Goal: Task Accomplishment & Management: Use online tool/utility

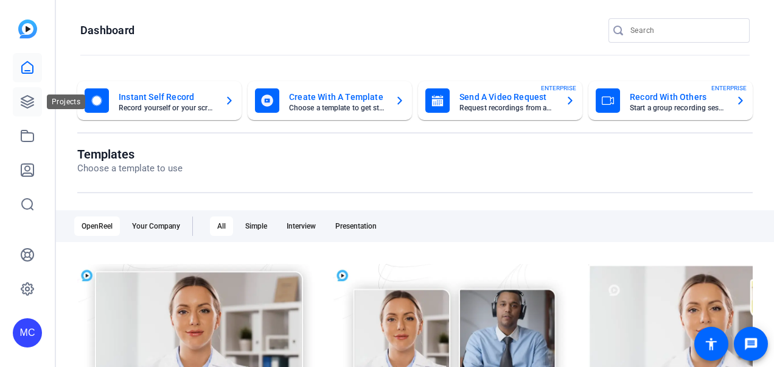
click at [37, 105] on link at bounding box center [27, 101] width 29 height 29
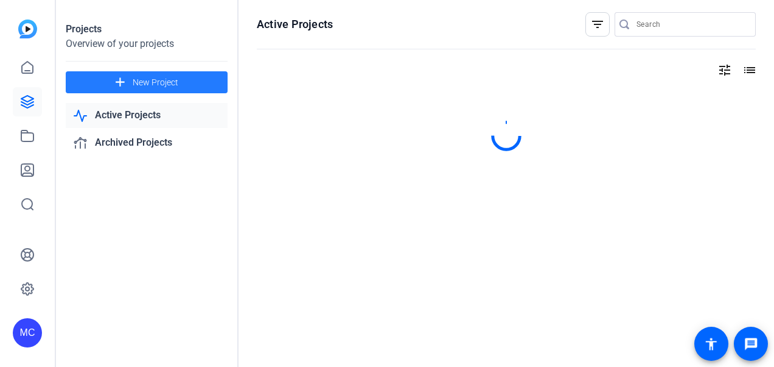
click at [136, 83] on span "New Project" at bounding box center [156, 82] width 46 height 13
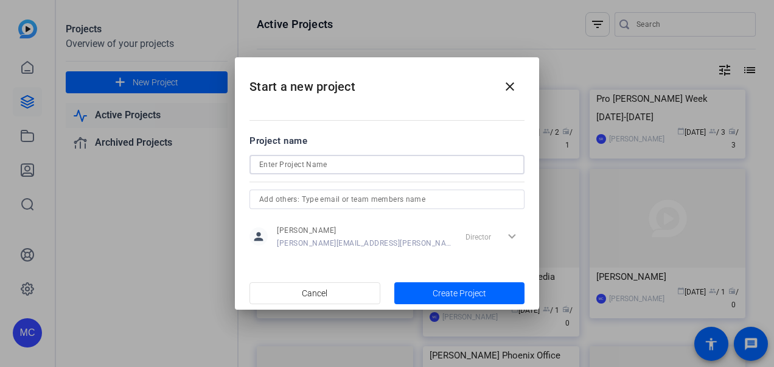
click at [352, 161] on input at bounding box center [387, 164] width 256 height 15
paste input "L&E Briefing: Six Before ‘26 (10/23)"
type input "L&E Briefing: Six Before ‘26 (10/23)"
click at [439, 293] on span "Create Project" at bounding box center [460, 293] width 54 height 13
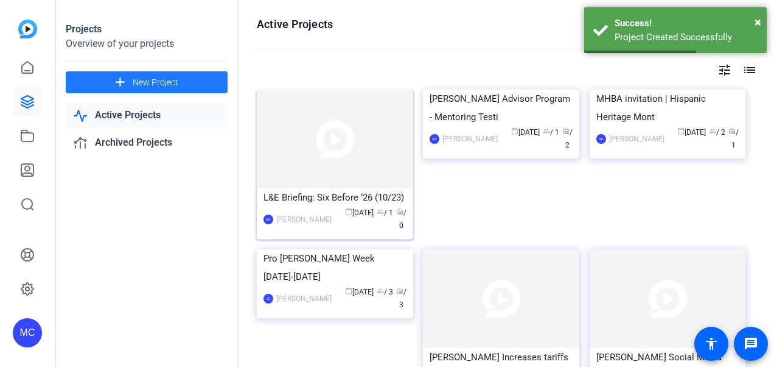
click at [343, 152] on img at bounding box center [335, 138] width 156 height 99
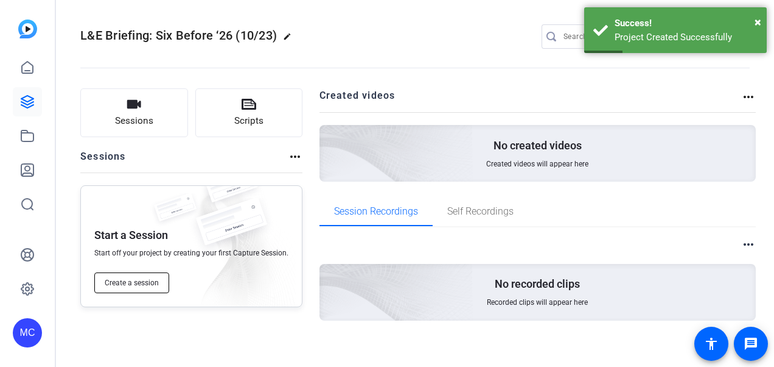
click at [139, 282] on span "Create a session" at bounding box center [132, 283] width 54 height 10
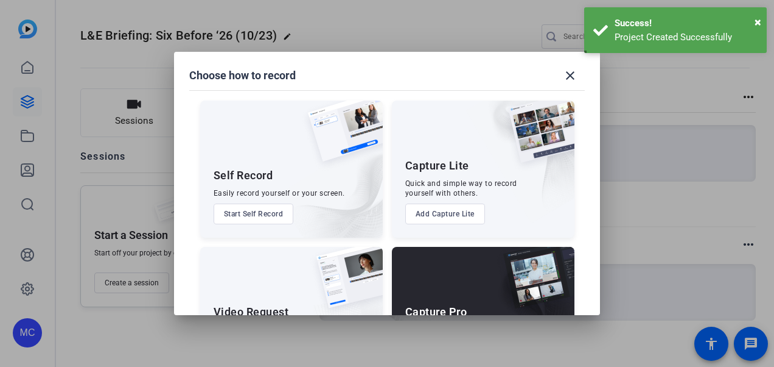
scroll to position [81, 0]
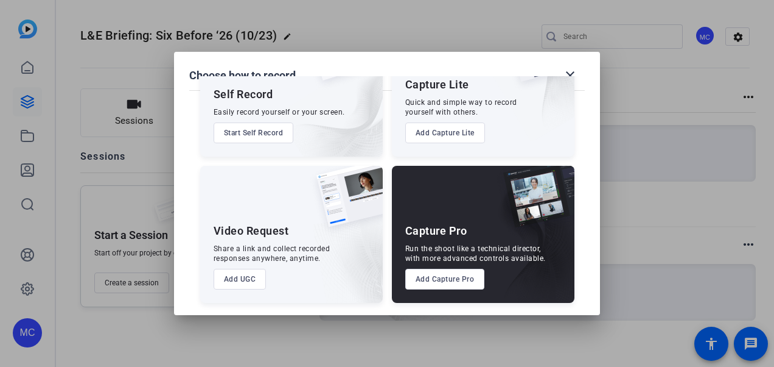
click at [238, 282] on button "Add UGC" at bounding box center [240, 278] width 53 height 21
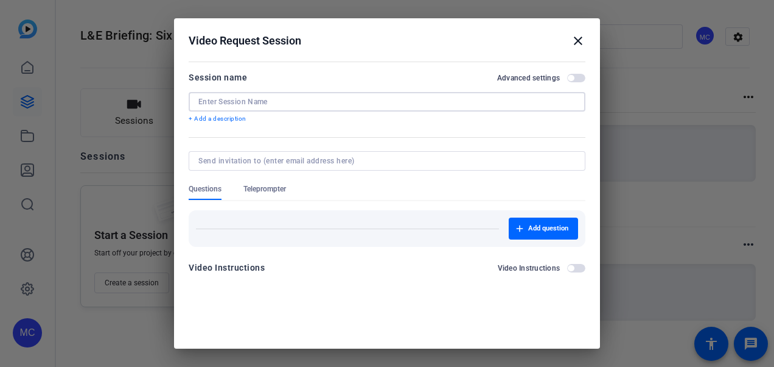
click at [305, 100] on input at bounding box center [386, 102] width 377 height 10
paste input "L&E Briefing: Six Before ‘26 (10/23)"
drag, startPoint x: 348, startPoint y: 100, endPoint x: 243, endPoint y: 103, distance: 104.8
click at [243, 103] on input "L&E Briefing: Six Before ‘26 (10/23)" at bounding box center [386, 102] width 377 height 10
type input "L&E Briefing Promotion Video"
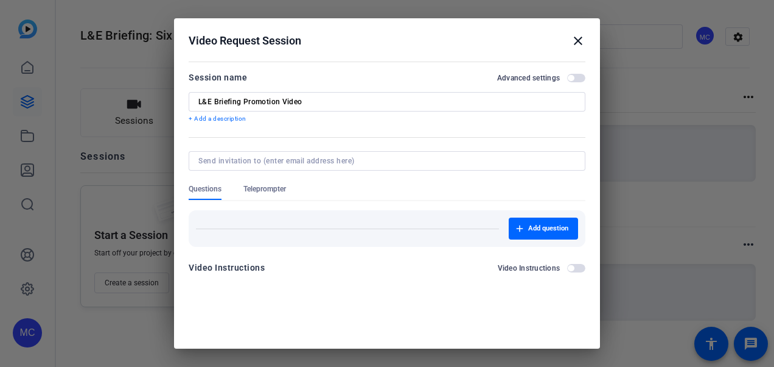
click at [616, 225] on div at bounding box center [387, 183] width 774 height 367
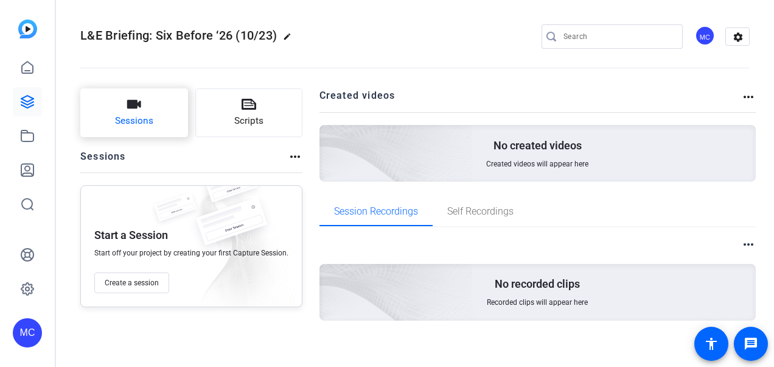
click at [156, 126] on button "Sessions" at bounding box center [134, 112] width 108 height 49
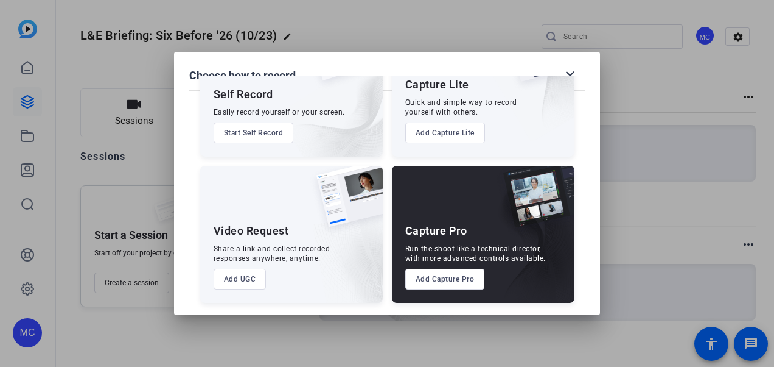
click at [233, 287] on button "Add UGC" at bounding box center [240, 278] width 53 height 21
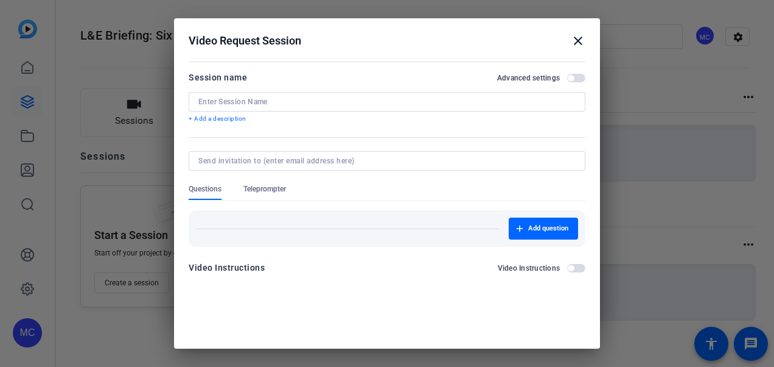
click at [284, 95] on div at bounding box center [386, 101] width 377 height 19
paste input "L&E Briefing: Six Before ‘26 (10/23)"
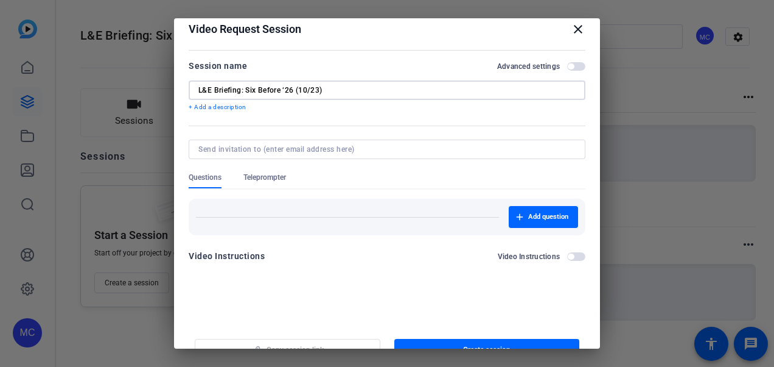
scroll to position [11, 0]
drag, startPoint x: 328, startPoint y: 91, endPoint x: 296, endPoint y: 86, distance: 32.0
click at [296, 86] on input "L&E Briefing: Six Before ‘26 (10/23)" at bounding box center [386, 91] width 377 height 10
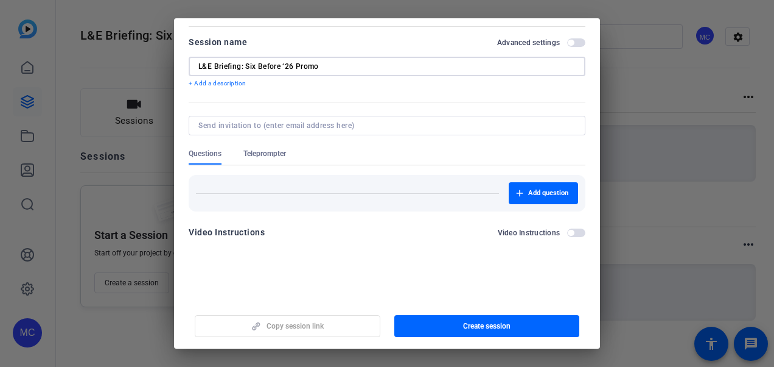
scroll to position [33, 0]
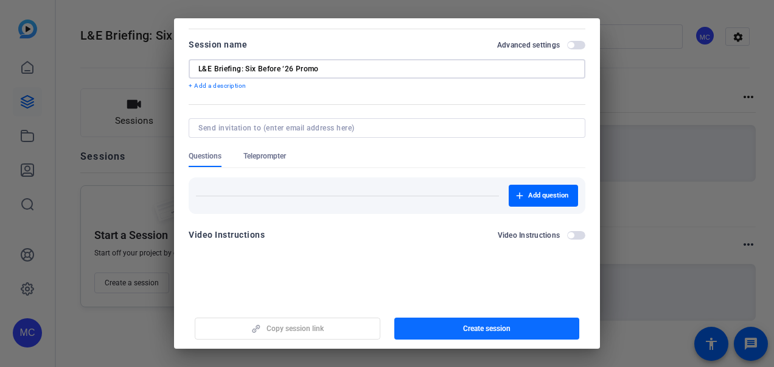
type input "L&E Briefing: Six Before ‘26 Promo"
click at [422, 323] on span "button" at bounding box center [488, 328] width 186 height 29
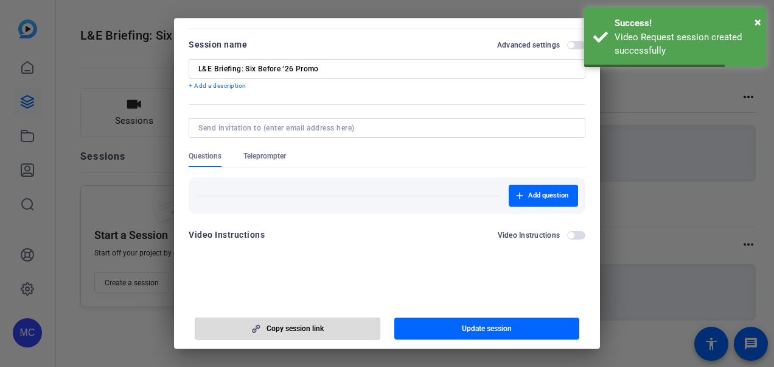
click at [351, 330] on span "button" at bounding box center [287, 328] width 184 height 29
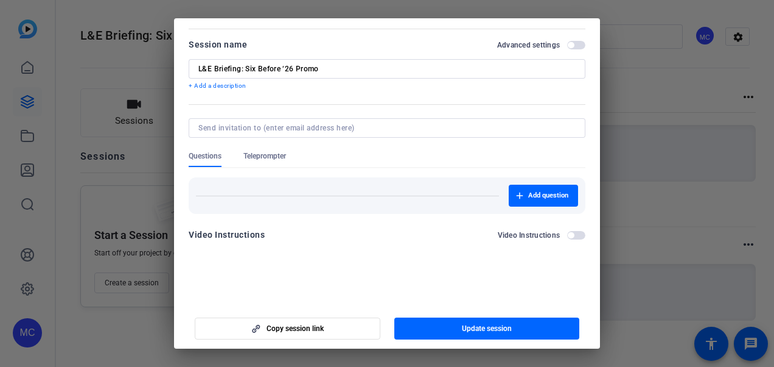
click at [138, 222] on div at bounding box center [387, 183] width 774 height 367
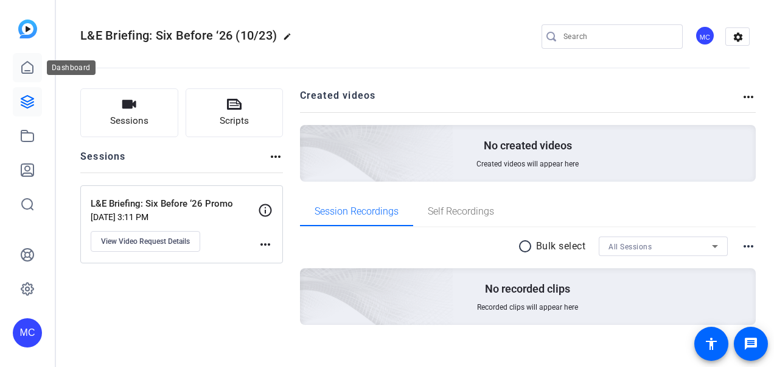
click at [30, 71] on icon at bounding box center [27, 67] width 11 height 12
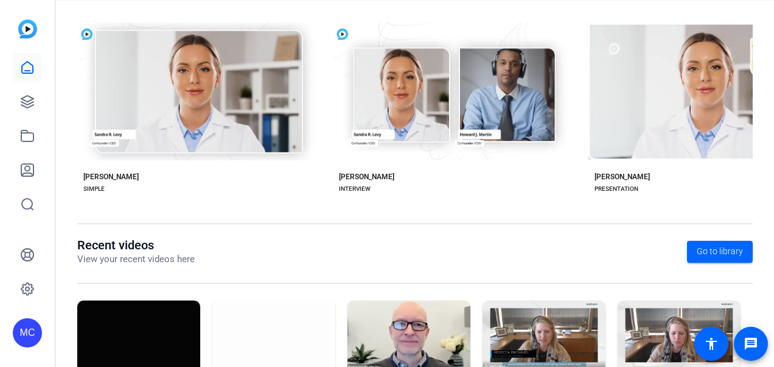
scroll to position [323, 0]
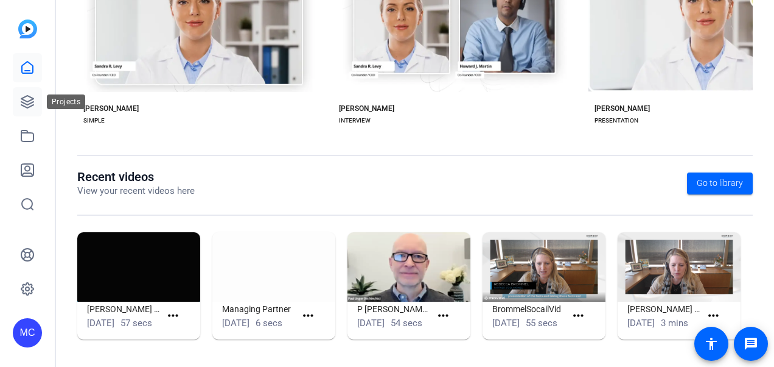
click at [27, 105] on icon at bounding box center [27, 101] width 15 height 15
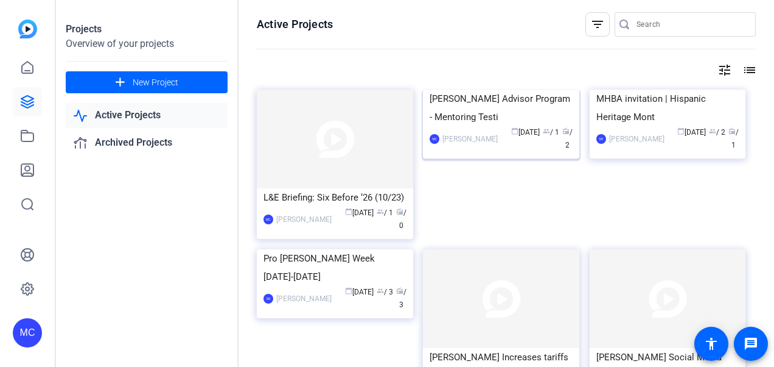
click at [501, 89] on img at bounding box center [501, 89] width 156 height 0
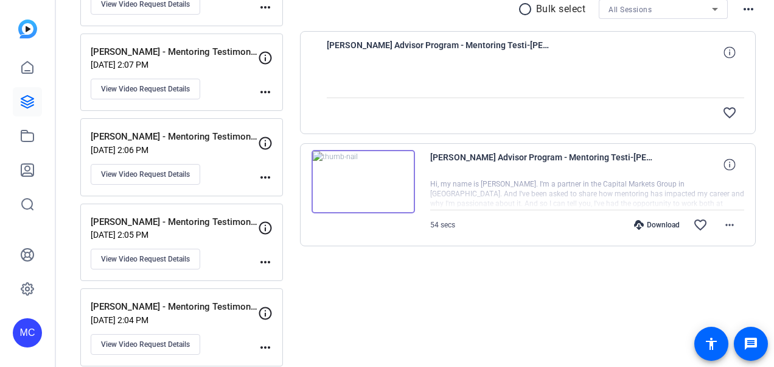
scroll to position [239, 0]
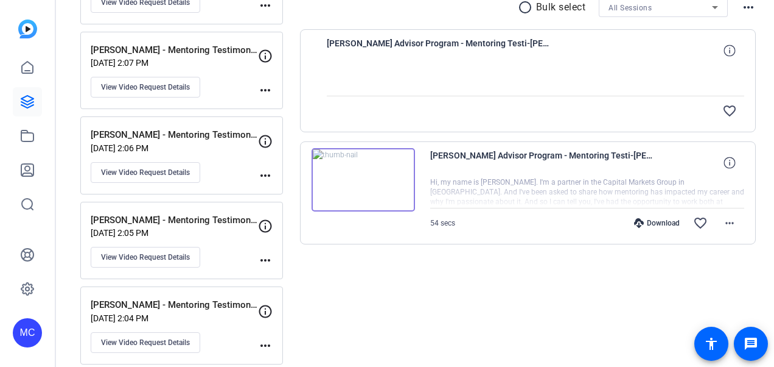
click at [517, 169] on span "Cam-Dorsey Advisor Program - Mentoring Testi-Cam Hoang - Mentoring Testimonial-…" at bounding box center [542, 162] width 225 height 29
click at [724, 159] on icon at bounding box center [730, 162] width 12 height 12
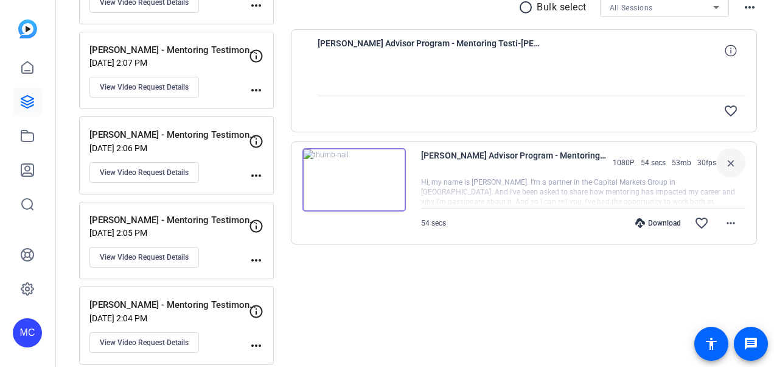
click at [656, 224] on div "Download" at bounding box center [659, 223] width 58 height 10
click at [728, 226] on mat-icon "more_horiz" at bounding box center [731, 223] width 15 height 15
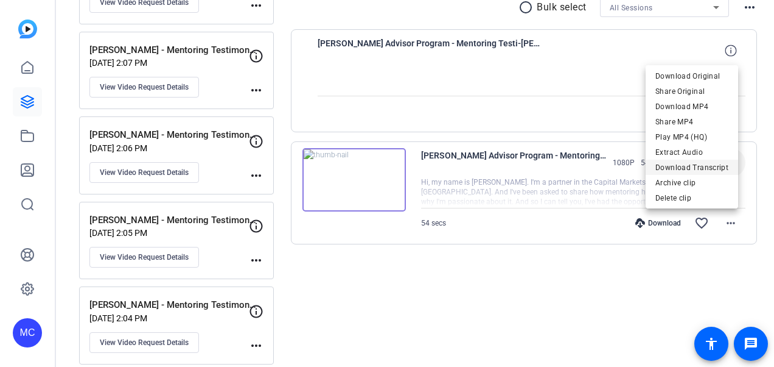
click at [701, 163] on span "Download Transcript" at bounding box center [692, 167] width 73 height 15
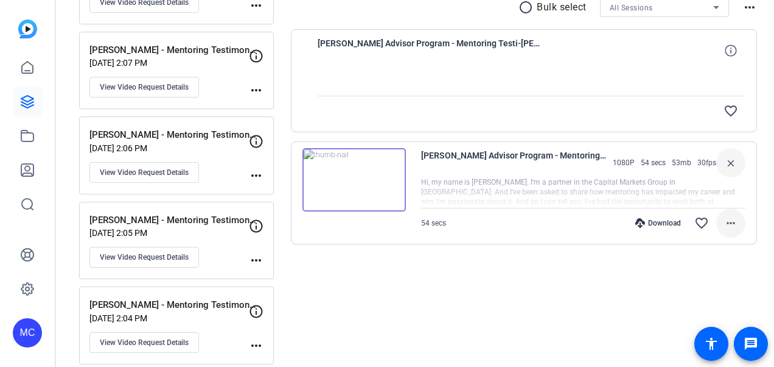
click at [724, 227] on mat-icon "more_horiz" at bounding box center [731, 223] width 15 height 15
